Goal: Entertainment & Leisure: Consume media (video, audio)

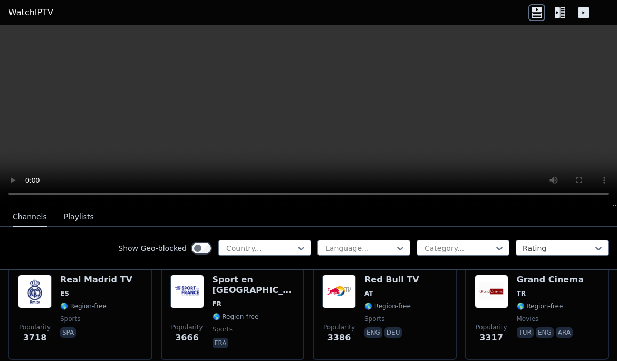
scroll to position [339, 0]
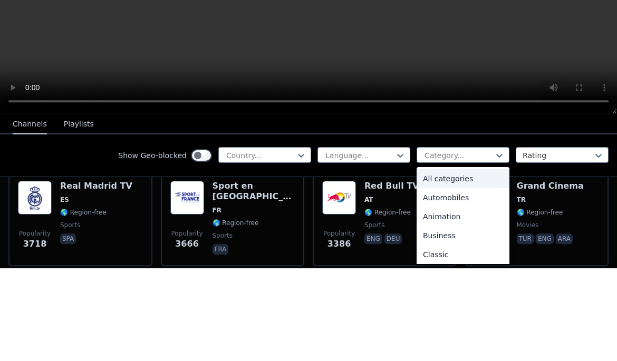
click at [477, 300] on div "Animation" at bounding box center [463, 309] width 93 height 19
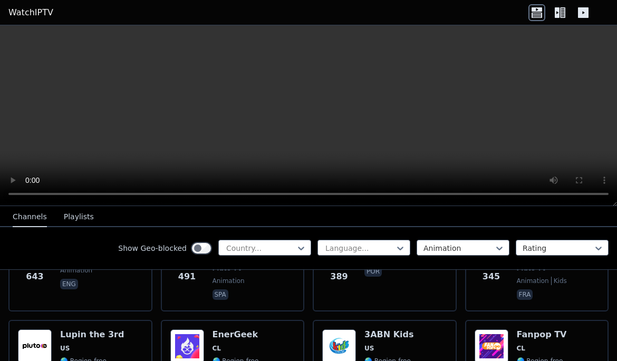
scroll to position [295, 0]
click at [482, 257] on div "Show Geo-blocked Country... Language... Animation Rating" at bounding box center [308, 248] width 617 height 43
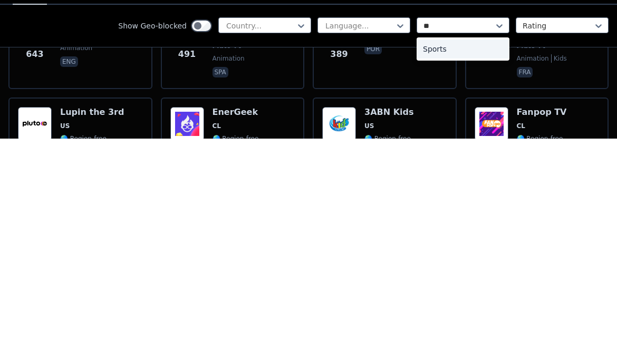
click at [451, 262] on div "Sports" at bounding box center [463, 271] width 93 height 19
type input "**"
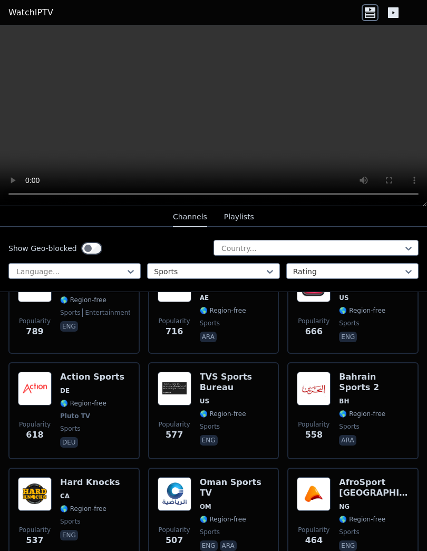
scroll to position [1201, 0]
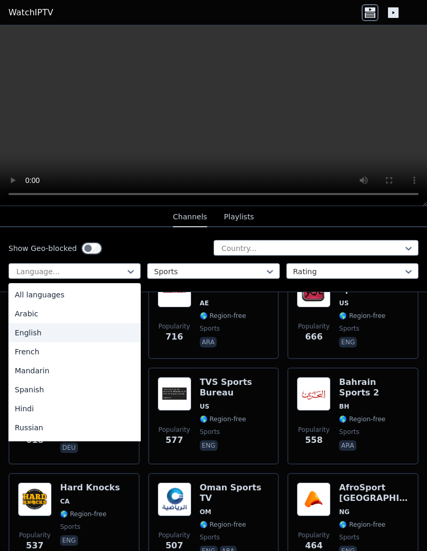
click at [69, 335] on div "English" at bounding box center [74, 332] width 132 height 19
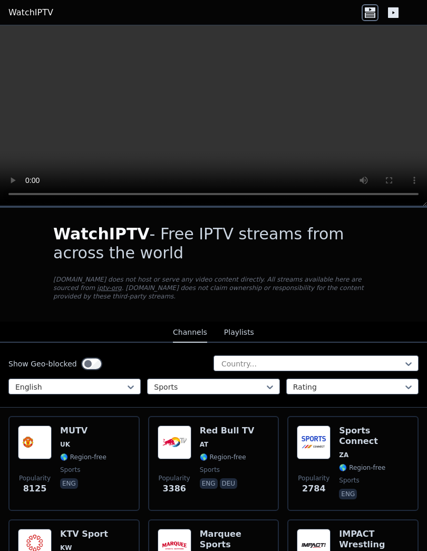
click at [385, 292] on div "WatchIPTV - Free IPTV streams from across the world [DOMAIN_NAME] does not host…" at bounding box center [213, 265] width 354 height 114
